Goal: Task Accomplishment & Management: Manage account settings

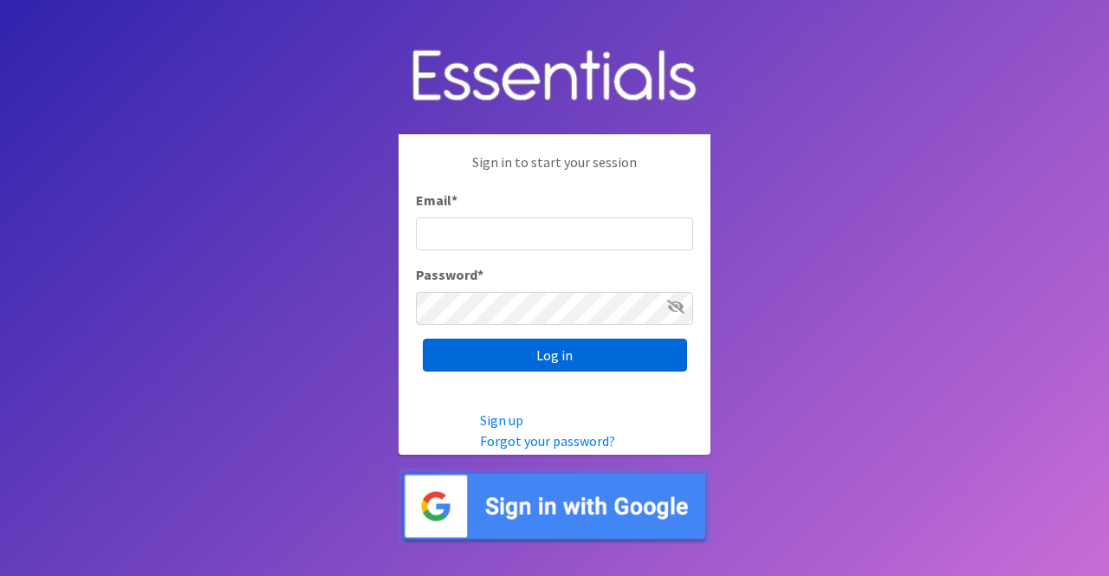
type input "[PERSON_NAME][EMAIL_ADDRESS][DOMAIN_NAME]"
click at [557, 350] on input "Log in" at bounding box center [555, 355] width 264 height 33
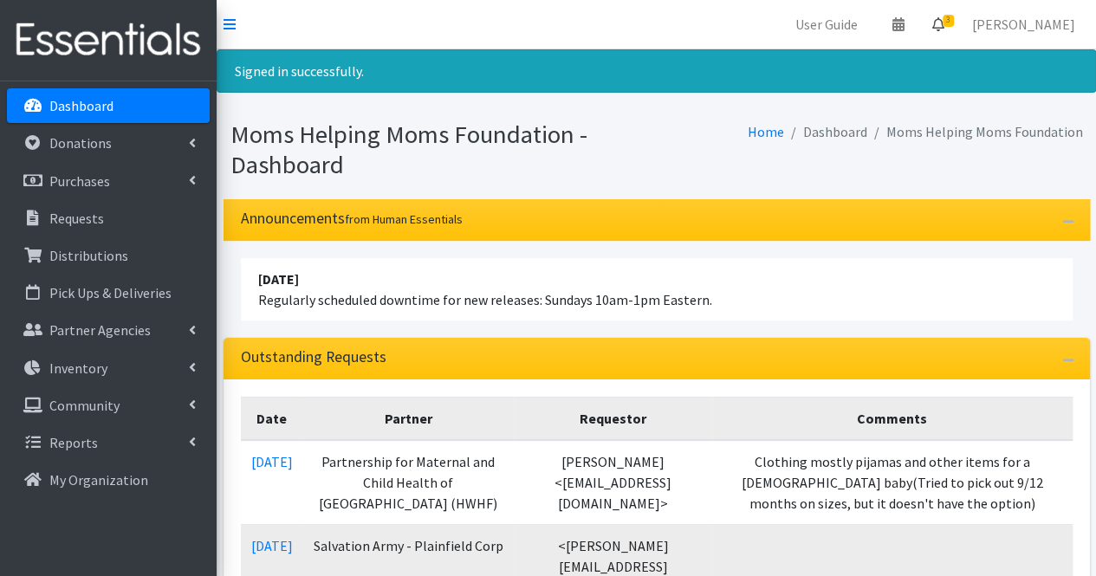
click at [958, 14] on link "3" at bounding box center [938, 24] width 40 height 35
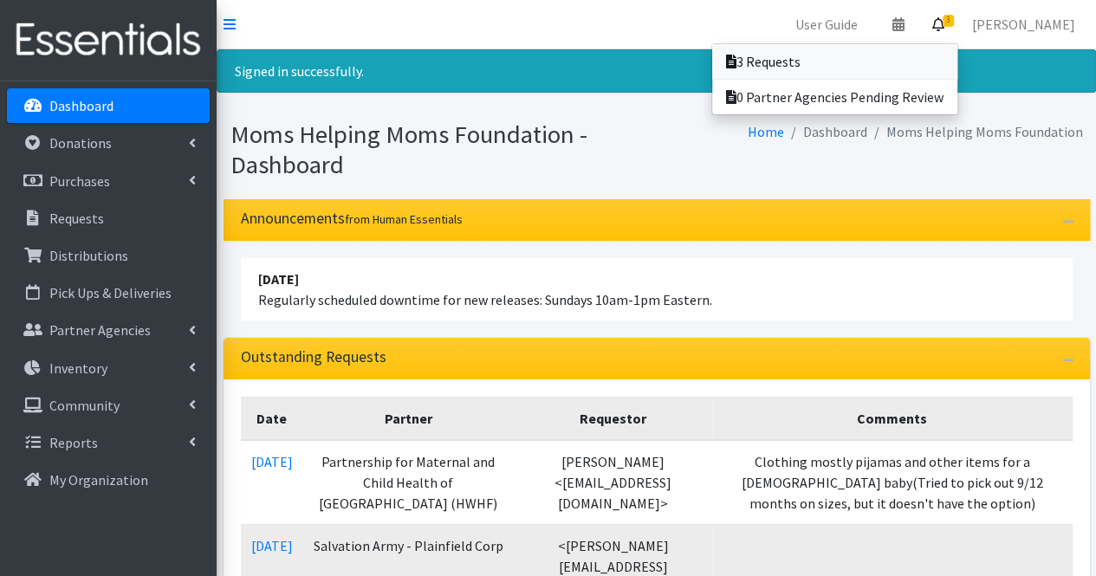
click at [910, 59] on link "3 Requests" at bounding box center [834, 61] width 245 height 35
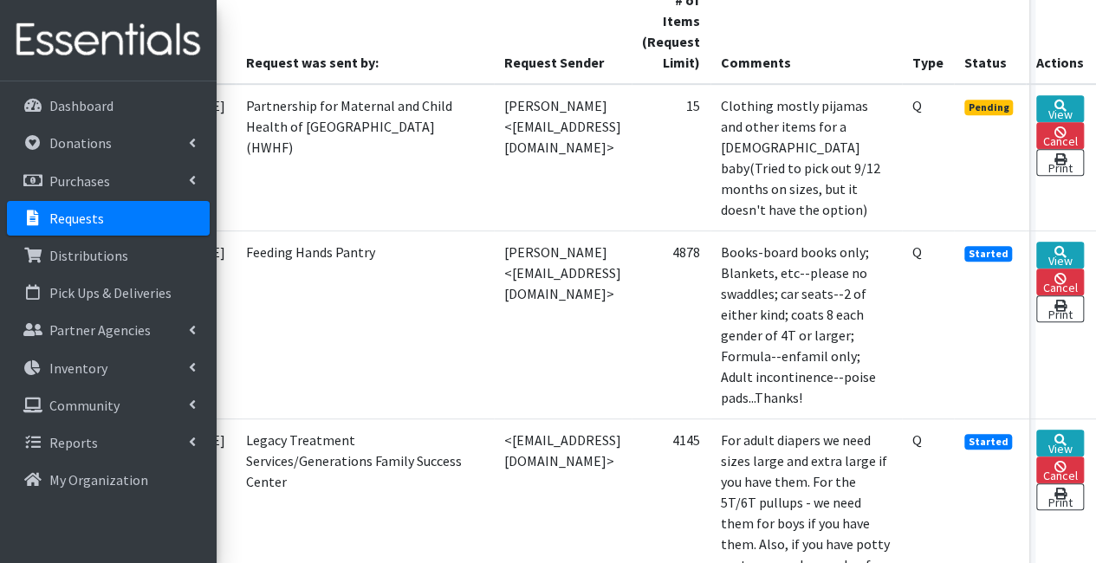
scroll to position [464, 147]
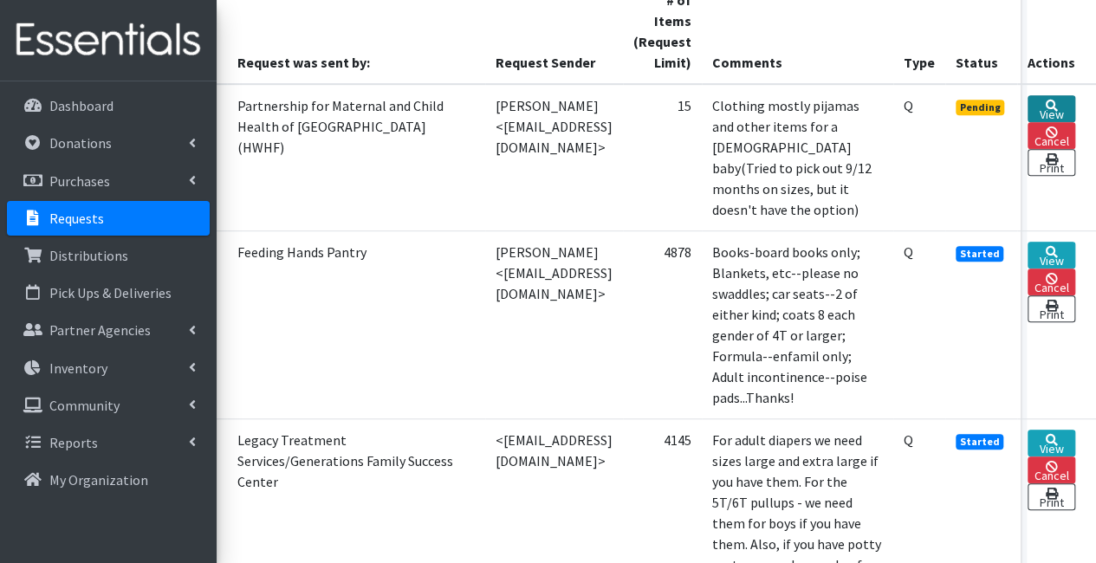
click at [1043, 108] on link "View" at bounding box center [1051, 108] width 48 height 27
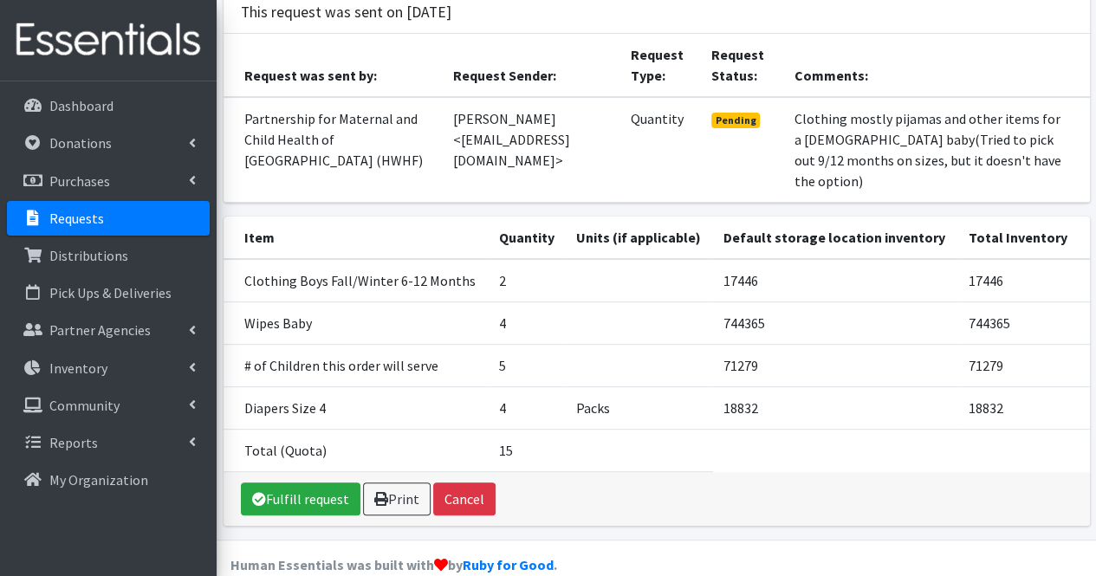
scroll to position [168, 0]
